Goal: Book appointment/travel/reservation

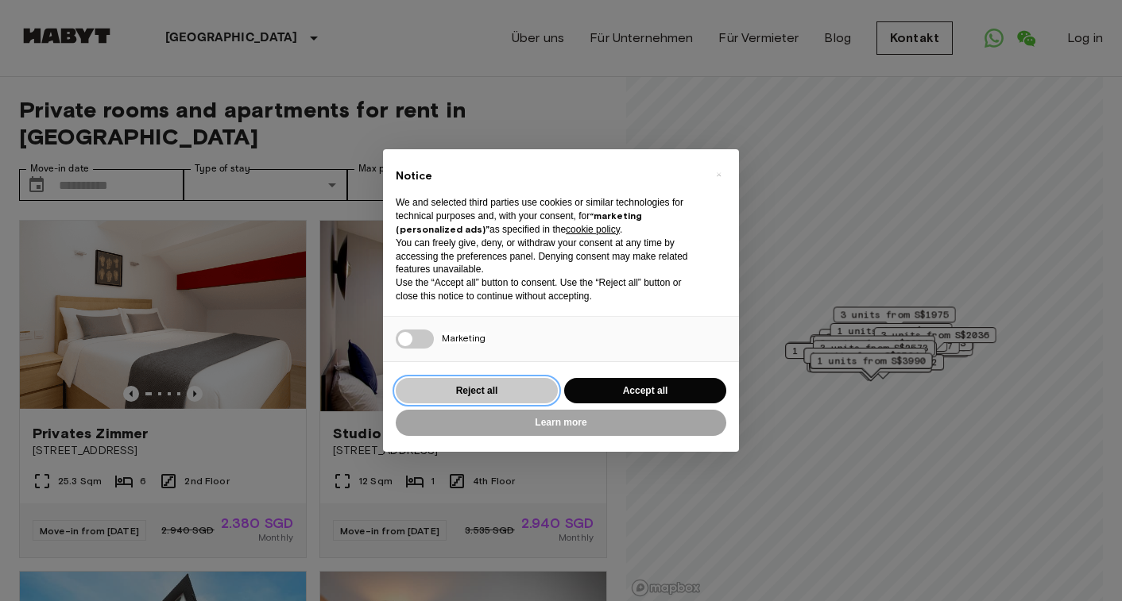
click at [491, 398] on button "Reject all" at bounding box center [477, 391] width 162 height 26
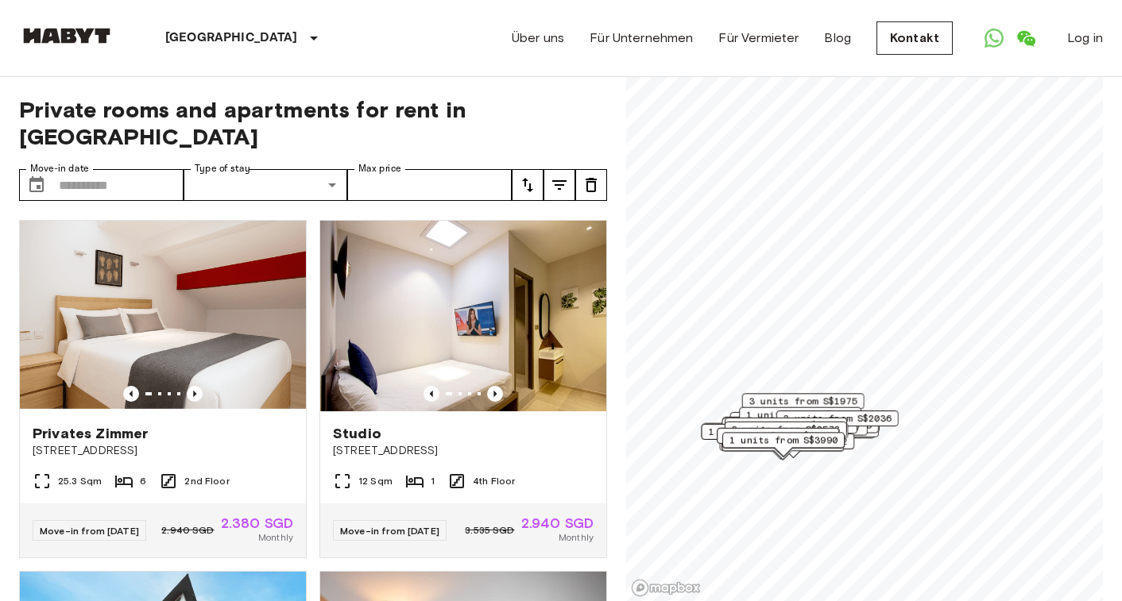
drag, startPoint x: 595, startPoint y: 211, endPoint x: 756, endPoint y: 421, distance: 264.1
click at [755, 421] on span "1 units from S$1418" at bounding box center [800, 415] width 108 height 14
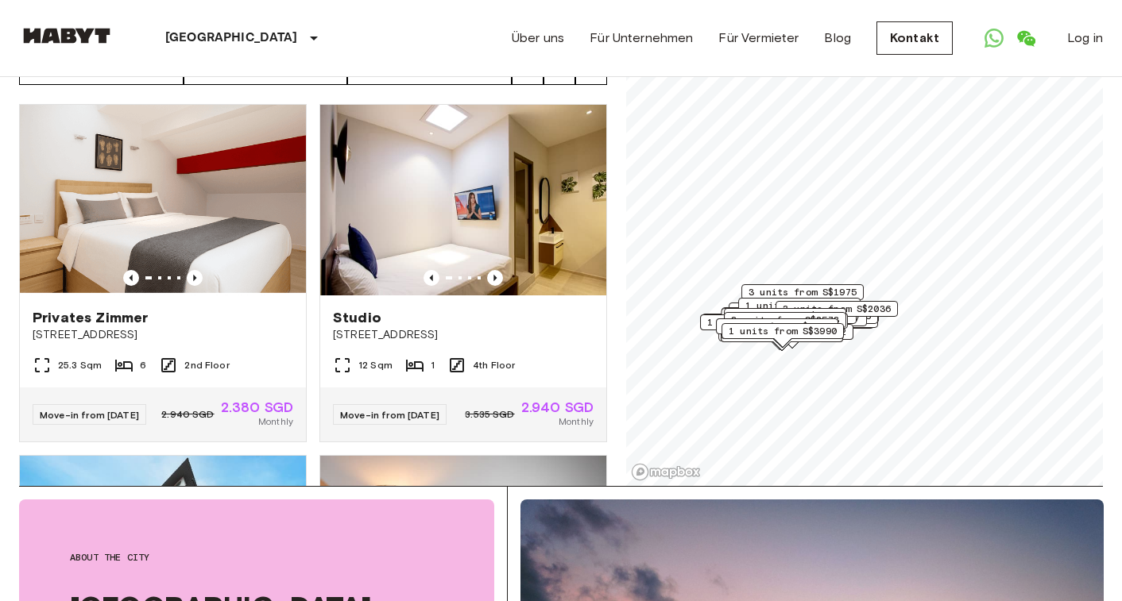
scroll to position [127, 0]
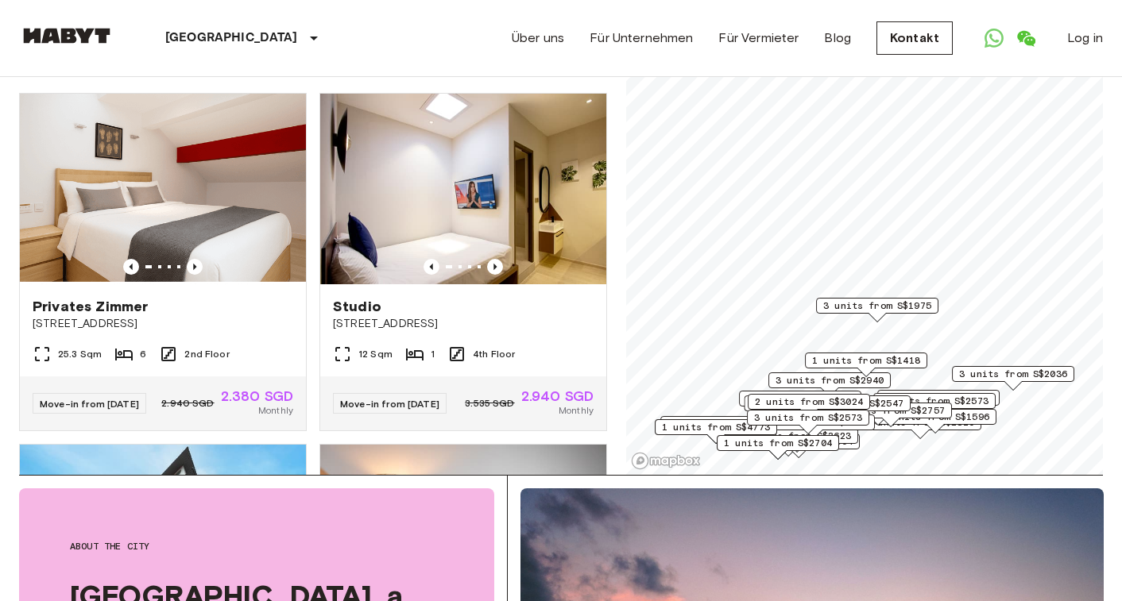
scroll to position [89, 0]
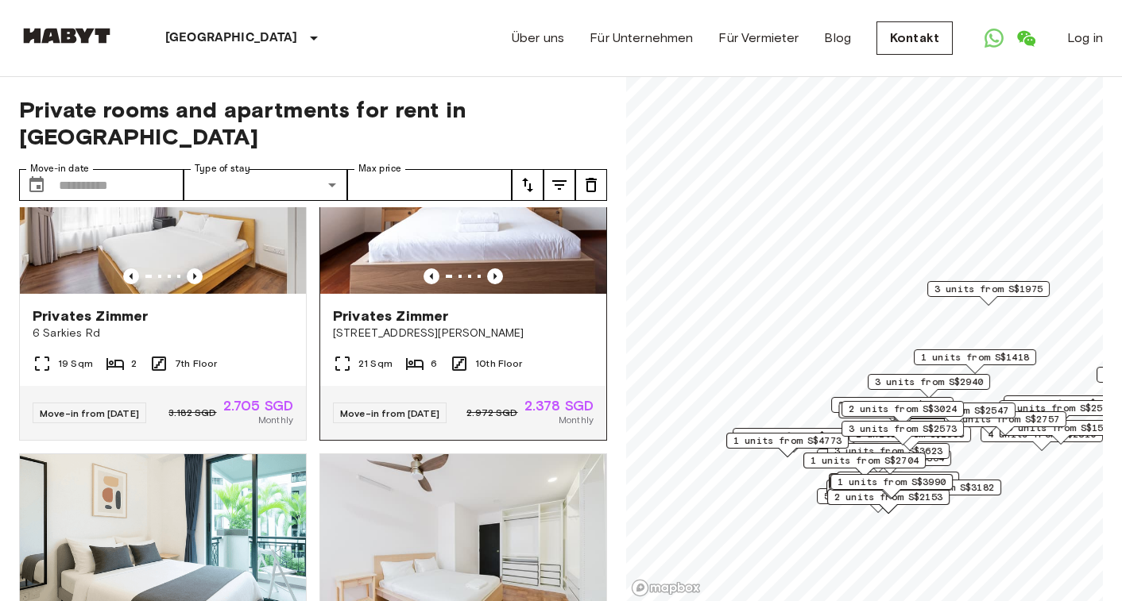
scroll to position [1884, 0]
